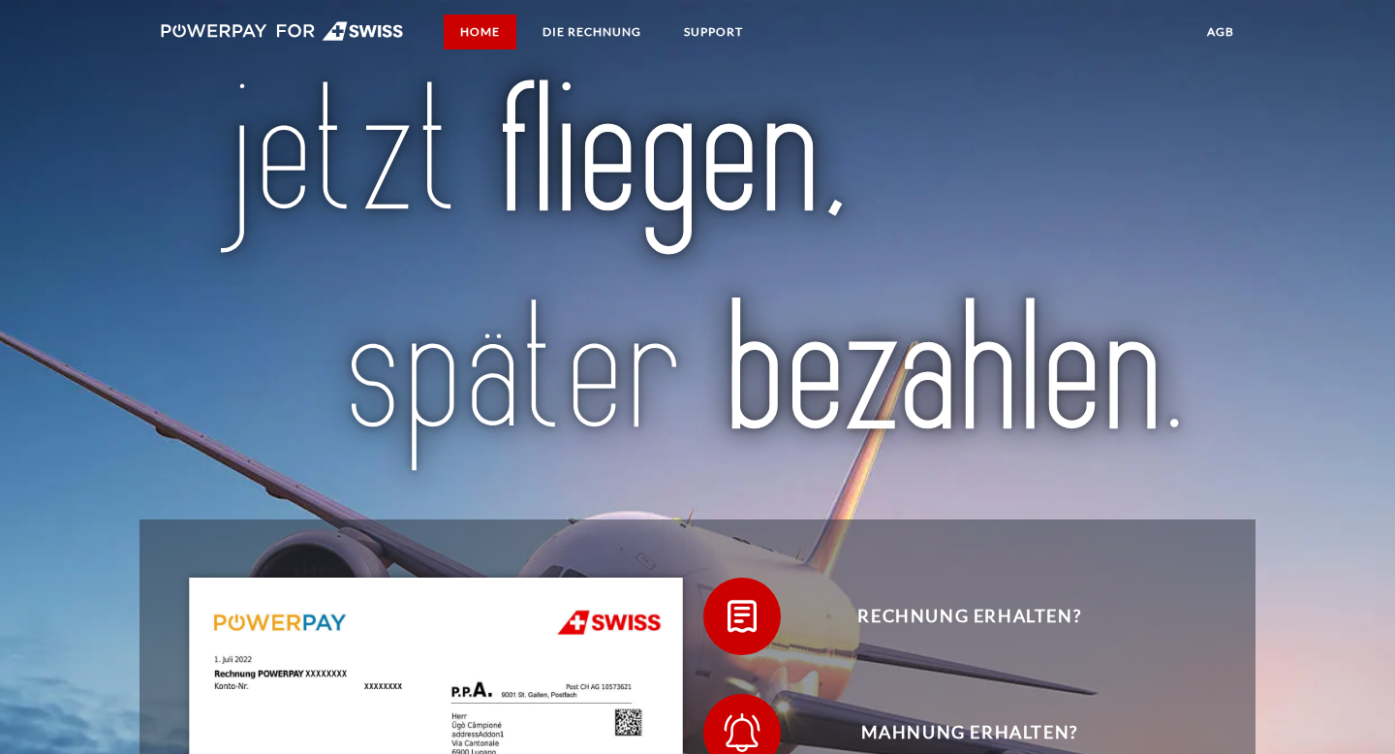
click at [483, 28] on link "Home" at bounding box center [480, 32] width 73 height 35
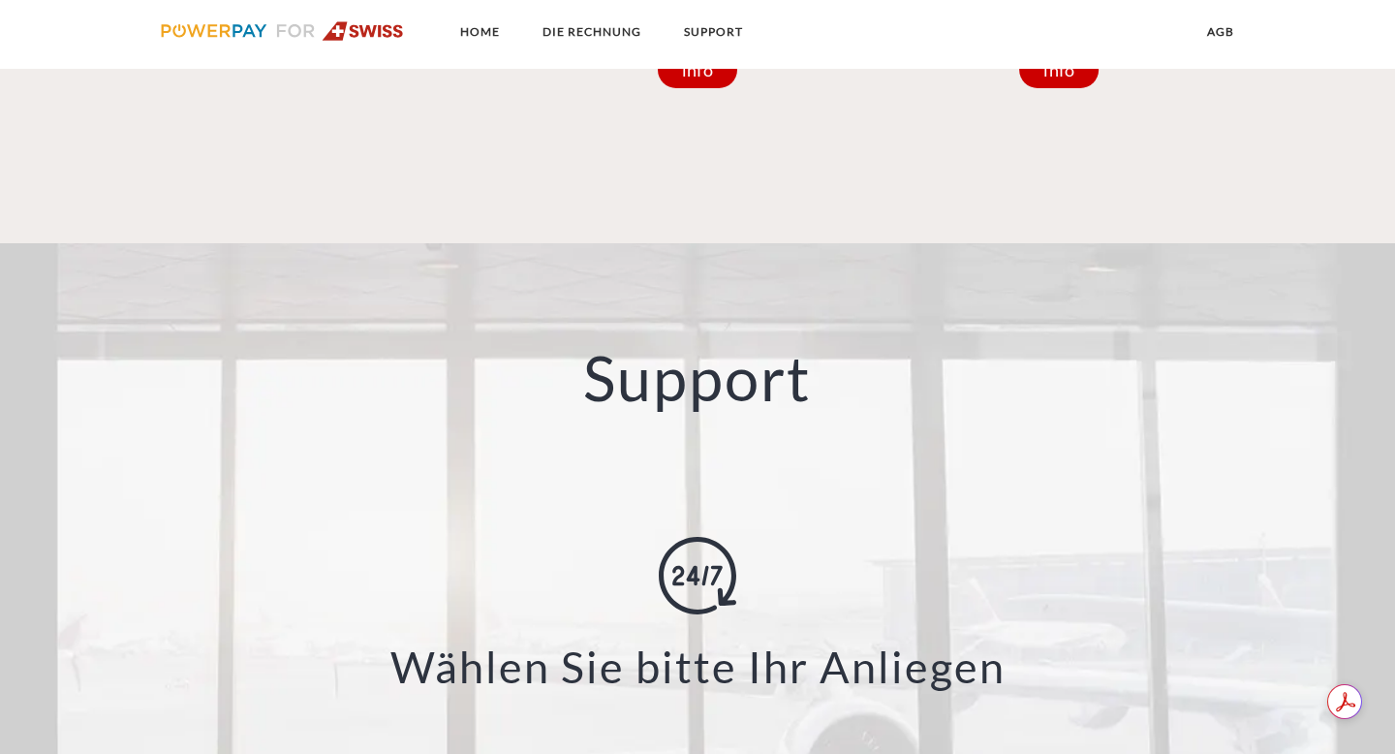
scroll to position [2675, 0]
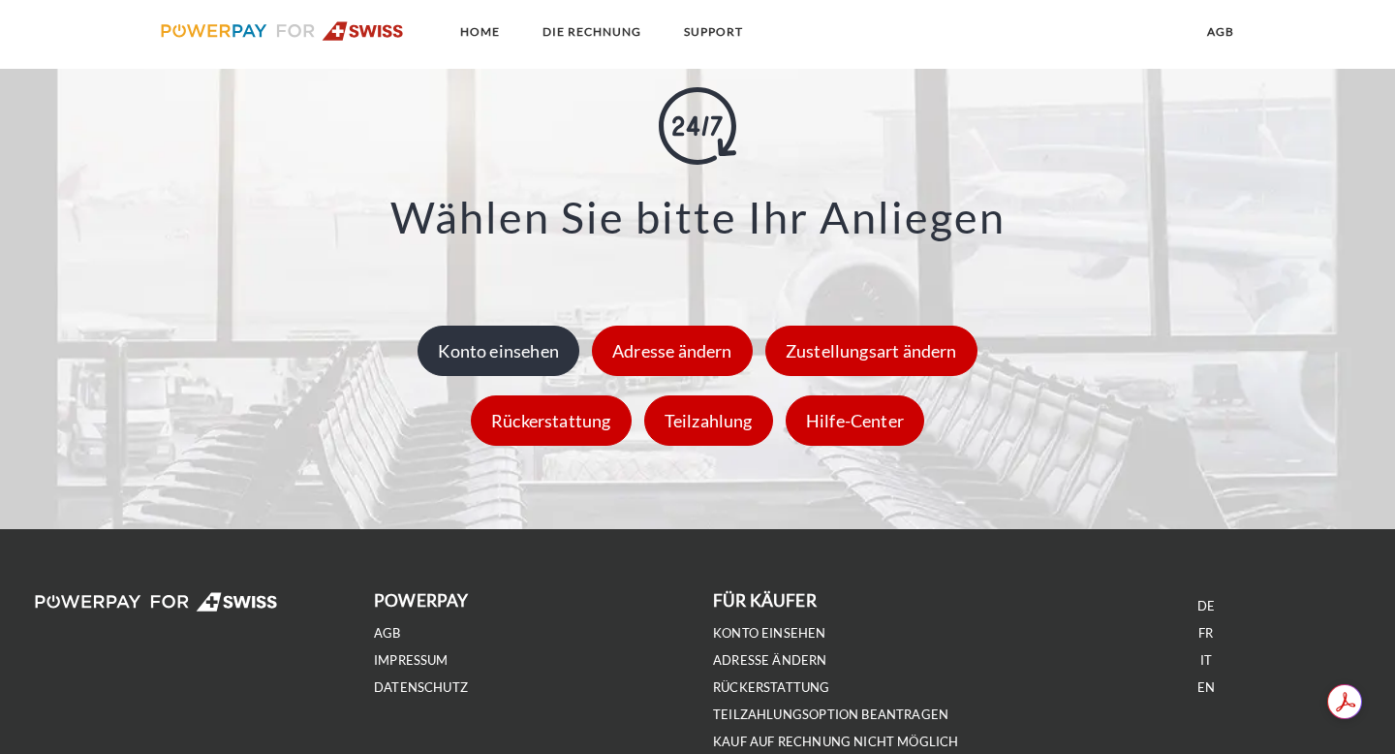
click at [483, 341] on div "Konto einsehen" at bounding box center [499, 351] width 162 height 50
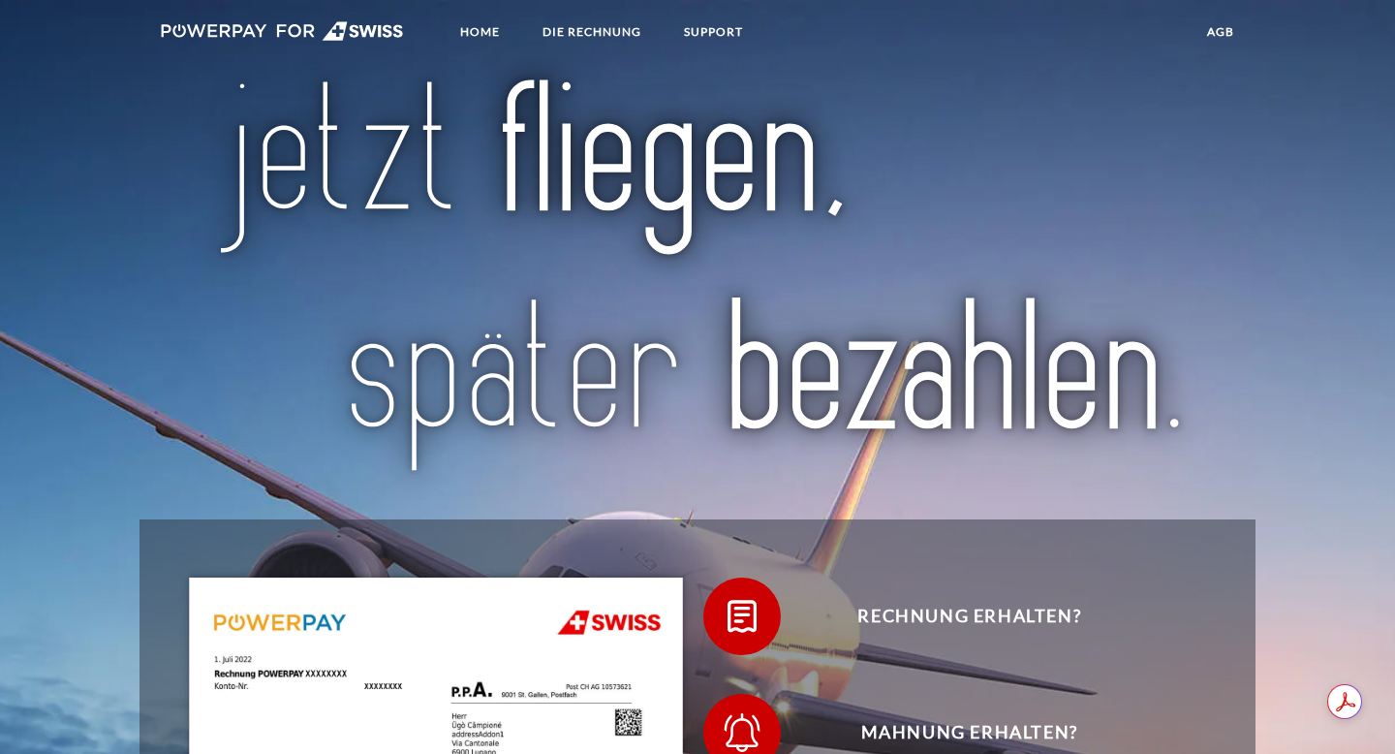
click at [209, 24] on img at bounding box center [282, 30] width 243 height 19
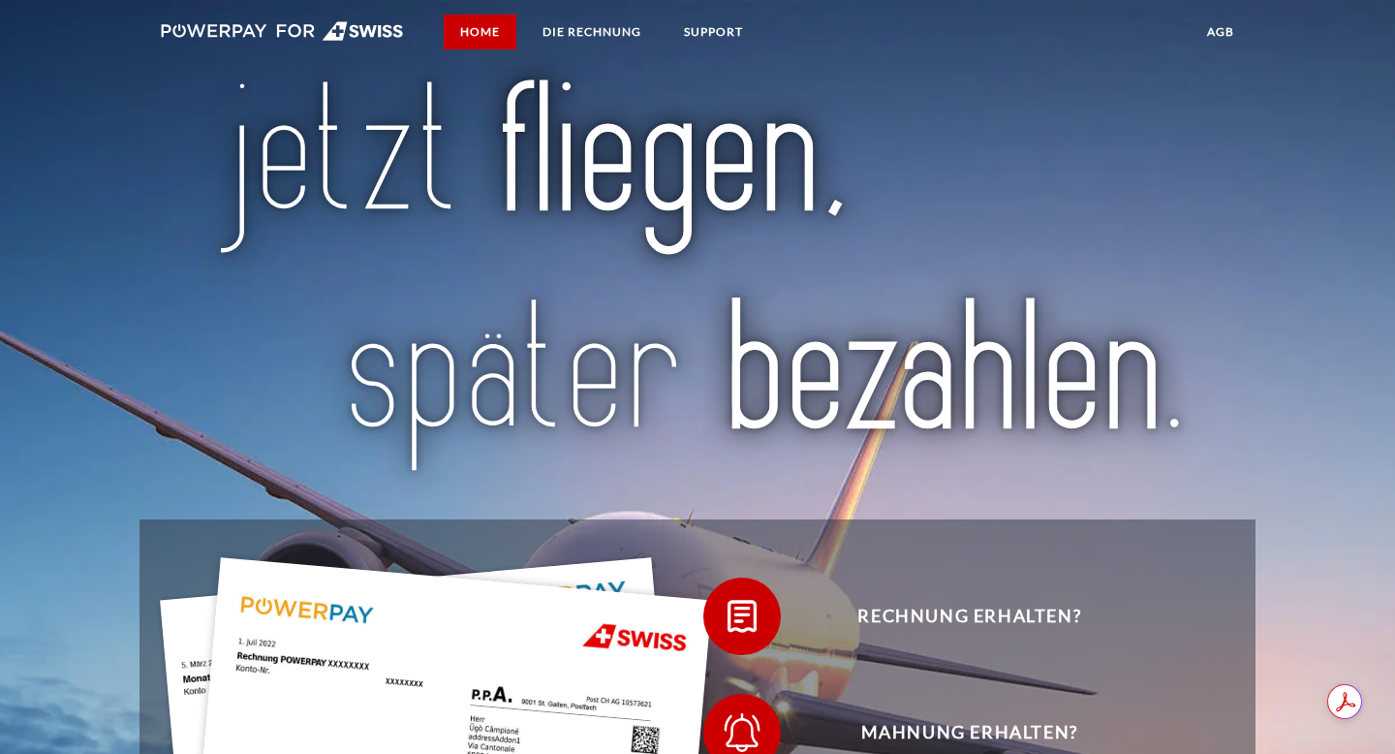
click at [474, 33] on link "Home" at bounding box center [480, 32] width 73 height 35
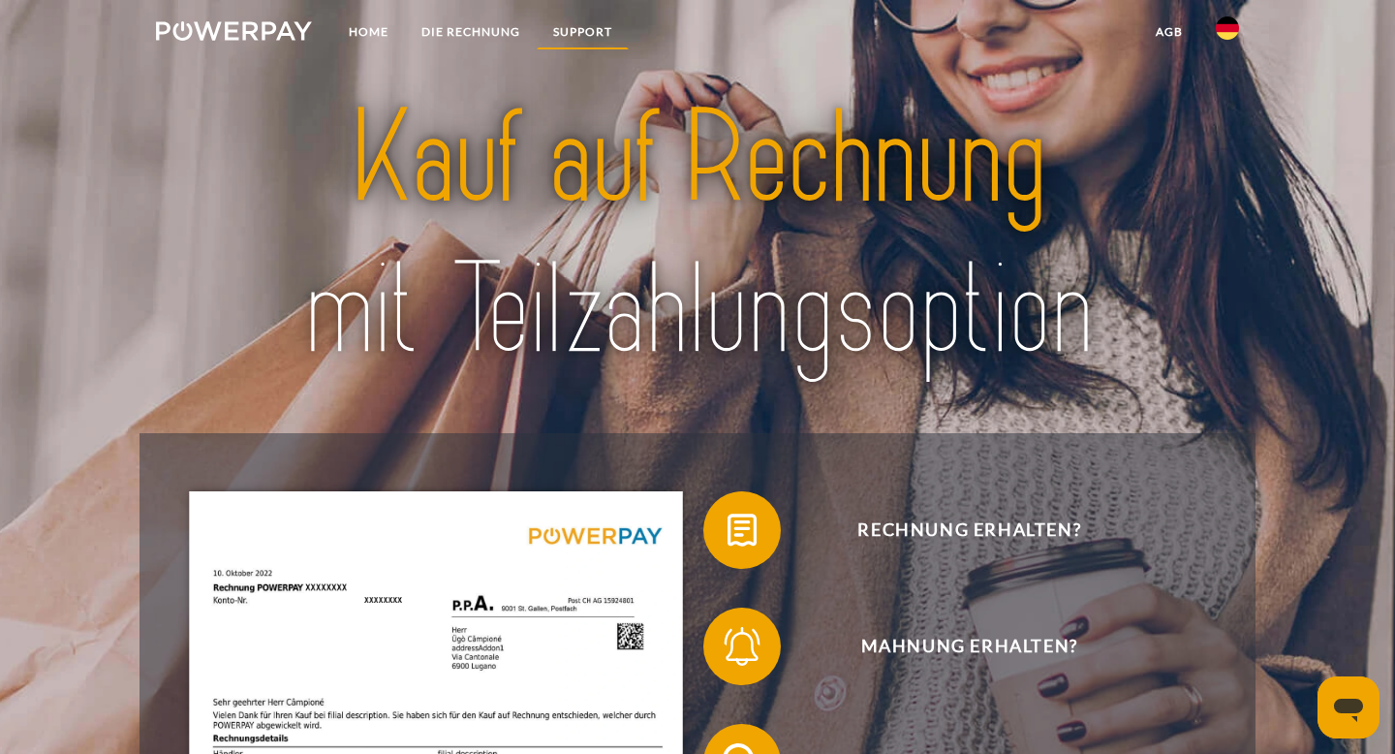
click at [575, 29] on link "SUPPORT" at bounding box center [583, 32] width 92 height 35
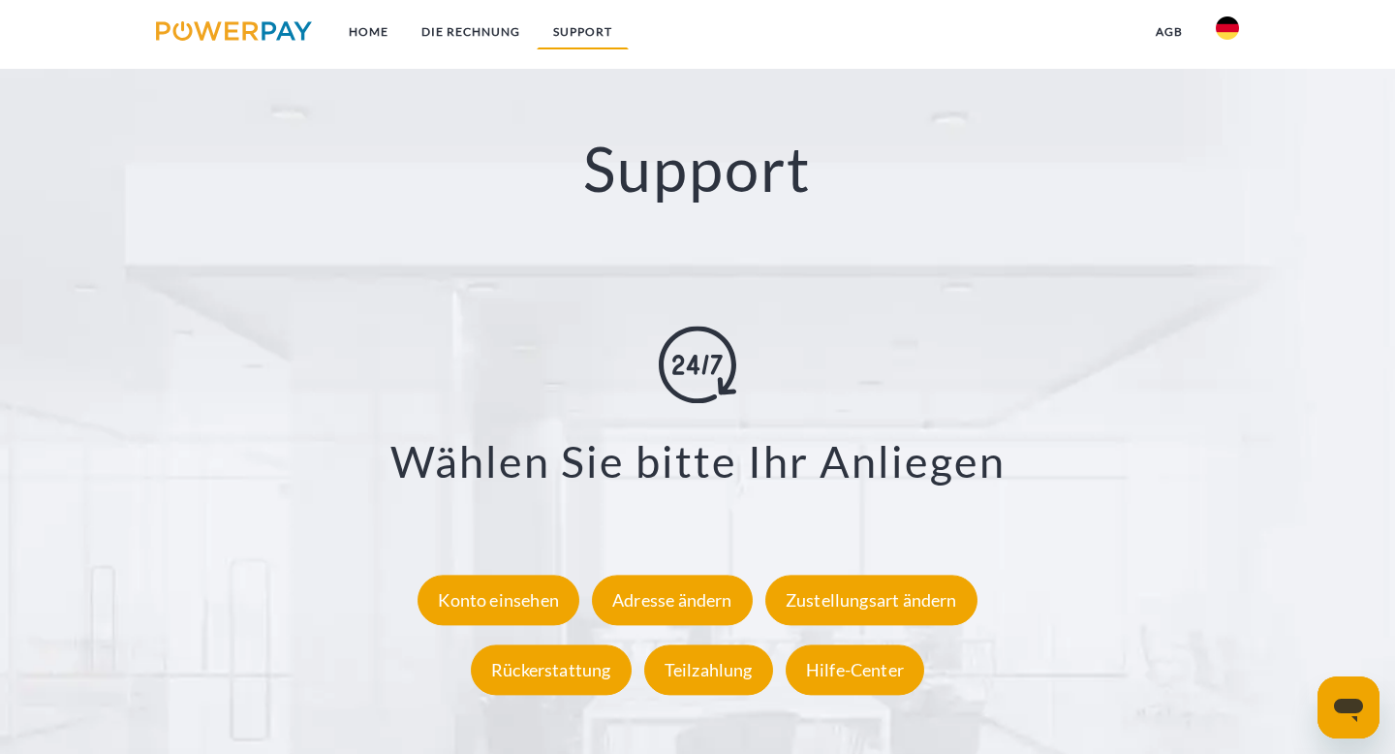
scroll to position [3285, 0]
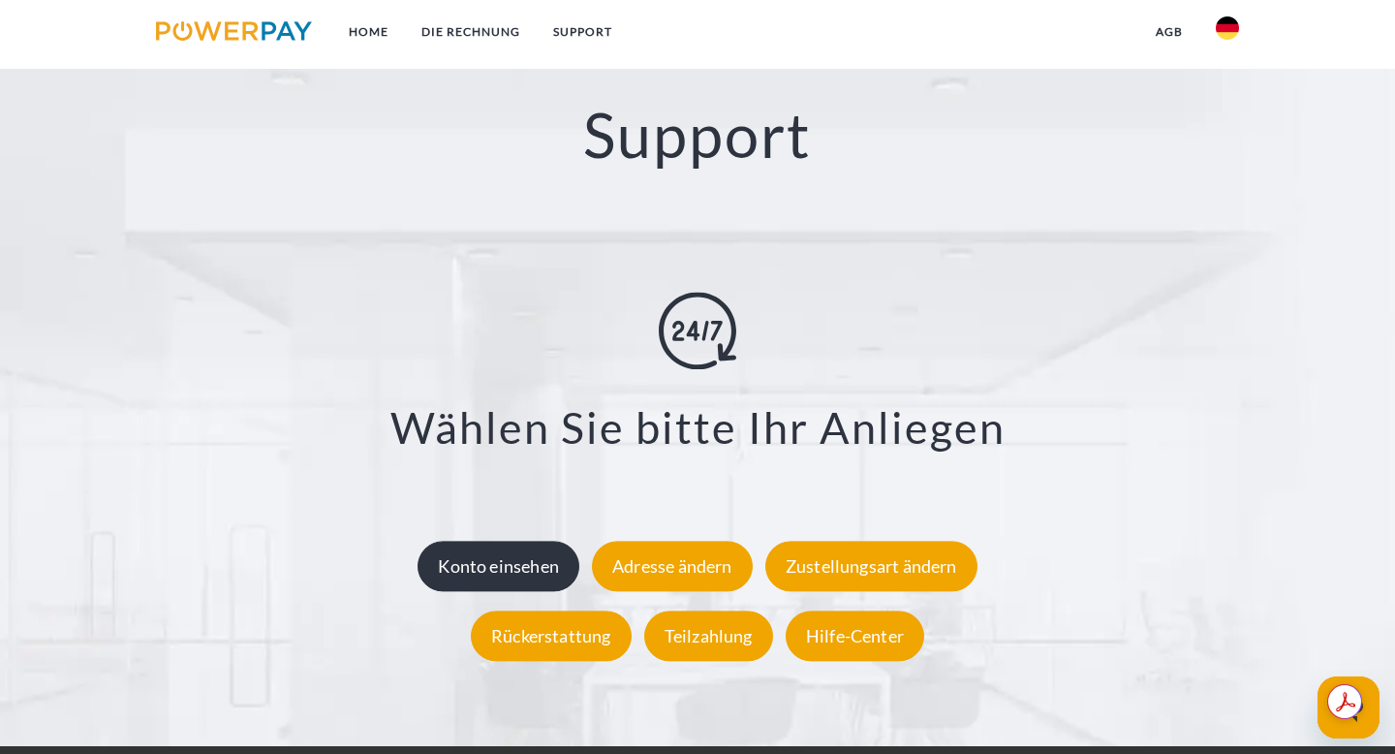
click at [494, 563] on div "Konto einsehen" at bounding box center [499, 566] width 162 height 50
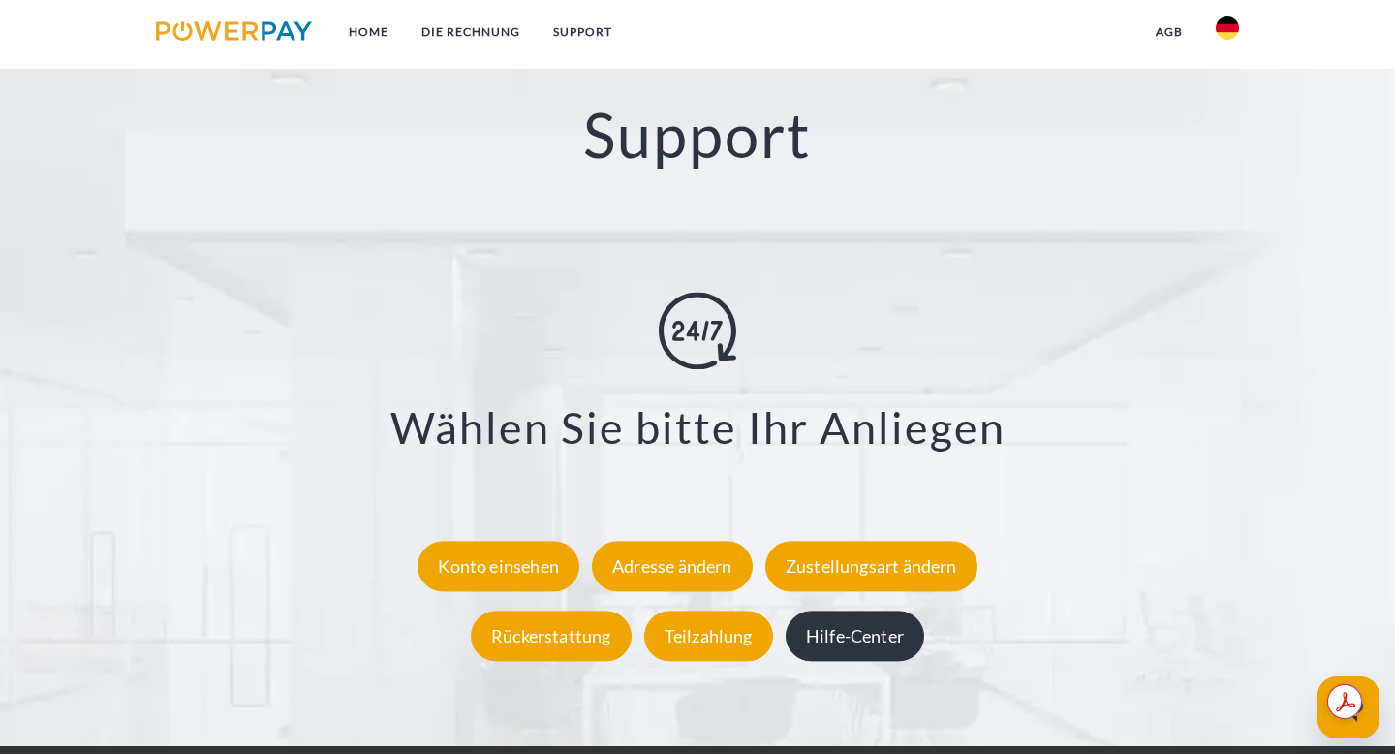
click at [871, 639] on div "Hilfe-Center" at bounding box center [855, 635] width 139 height 50
